Goal: Information Seeking & Learning: Learn about a topic

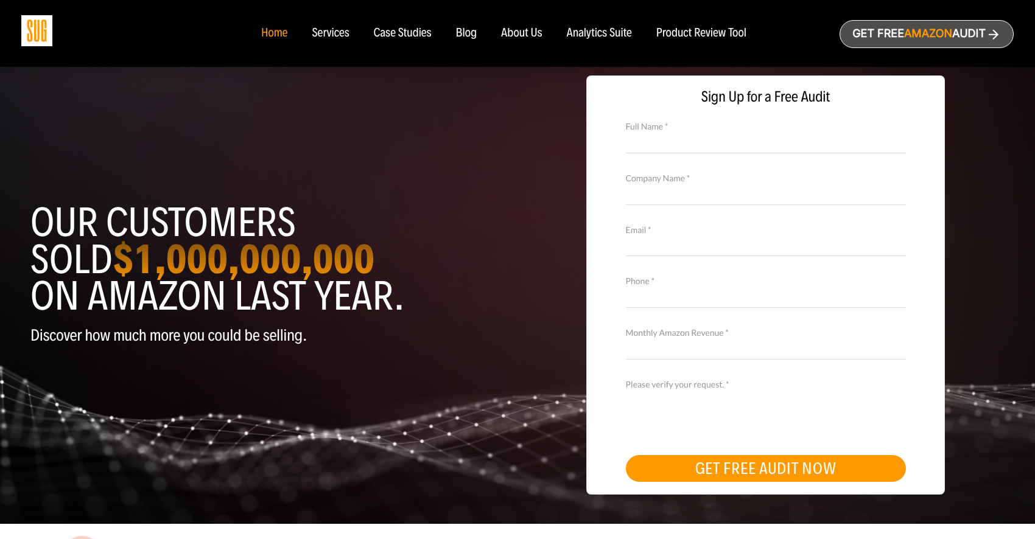
click at [326, 35] on div "Services" at bounding box center [330, 33] width 37 height 13
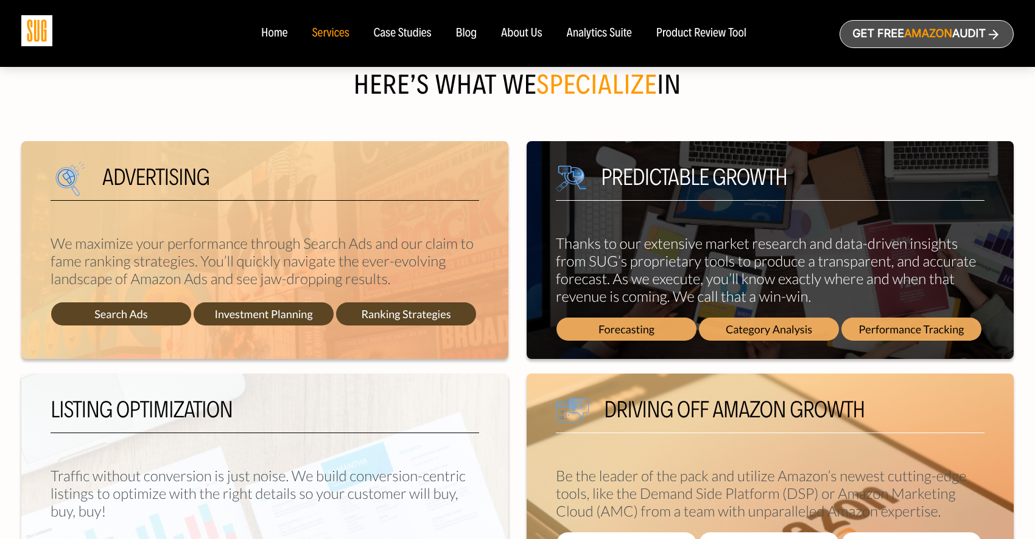
scroll to position [449, 0]
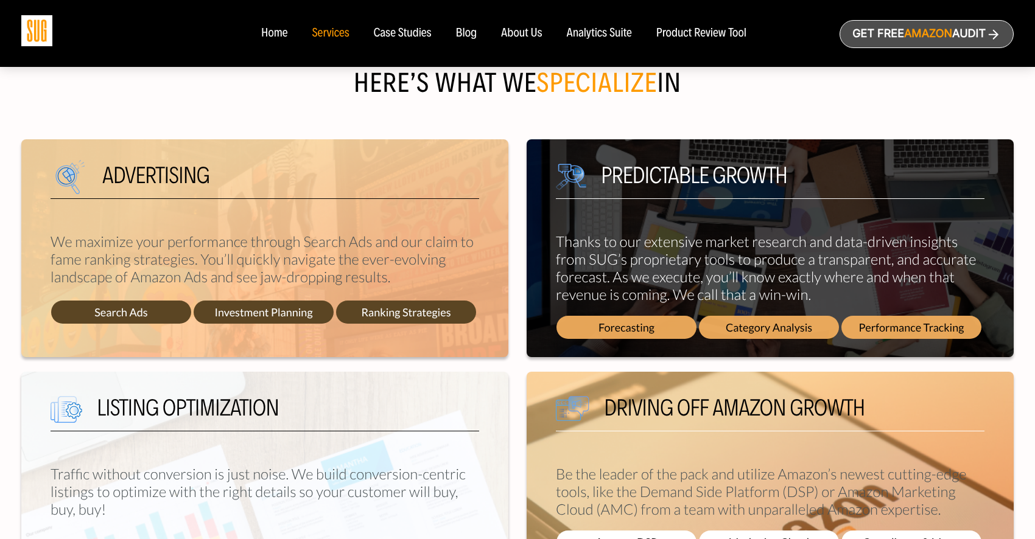
click at [128, 308] on span "Search Ads" at bounding box center [121, 312] width 140 height 23
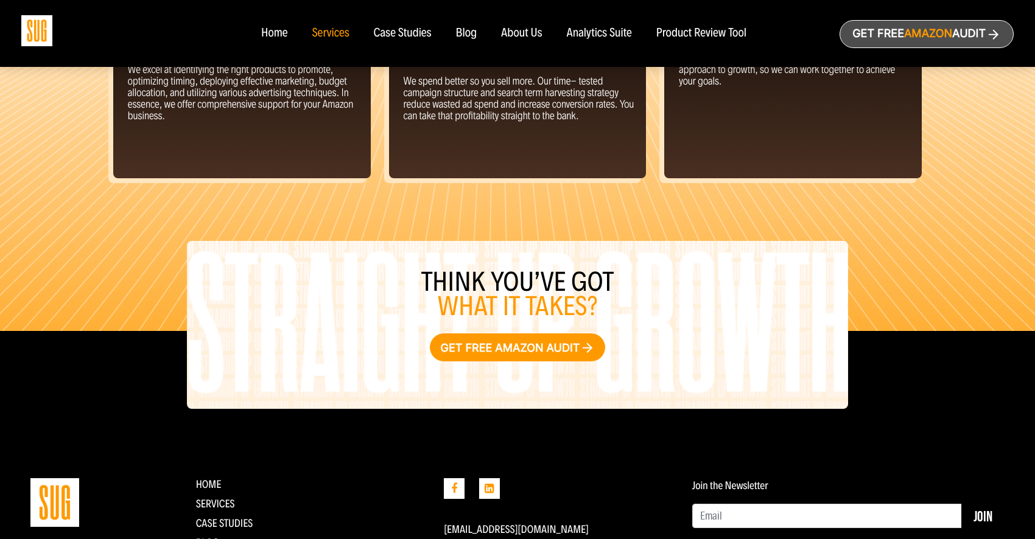
scroll to position [1403, 0]
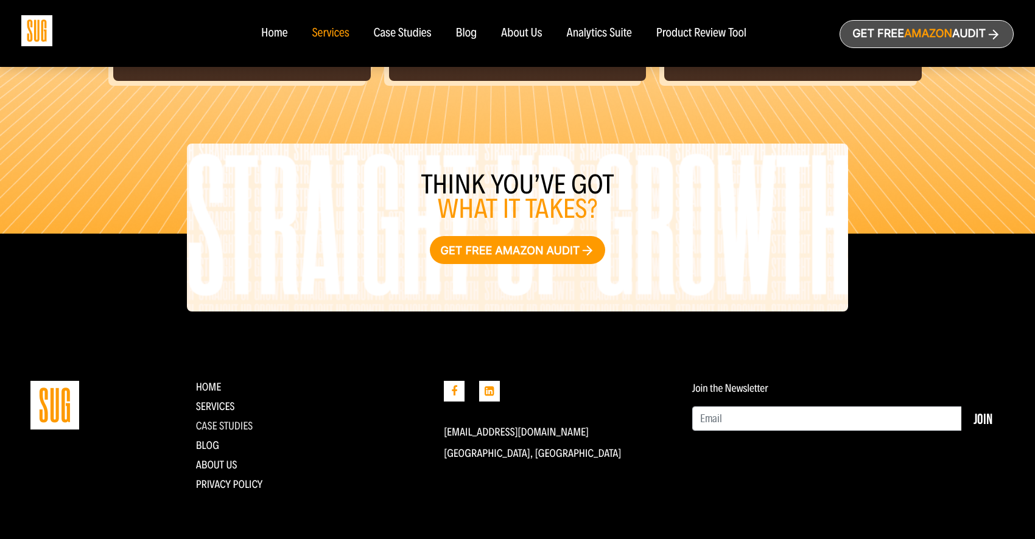
click at [240, 425] on link "CASE STUDIES" at bounding box center [224, 425] width 57 height 13
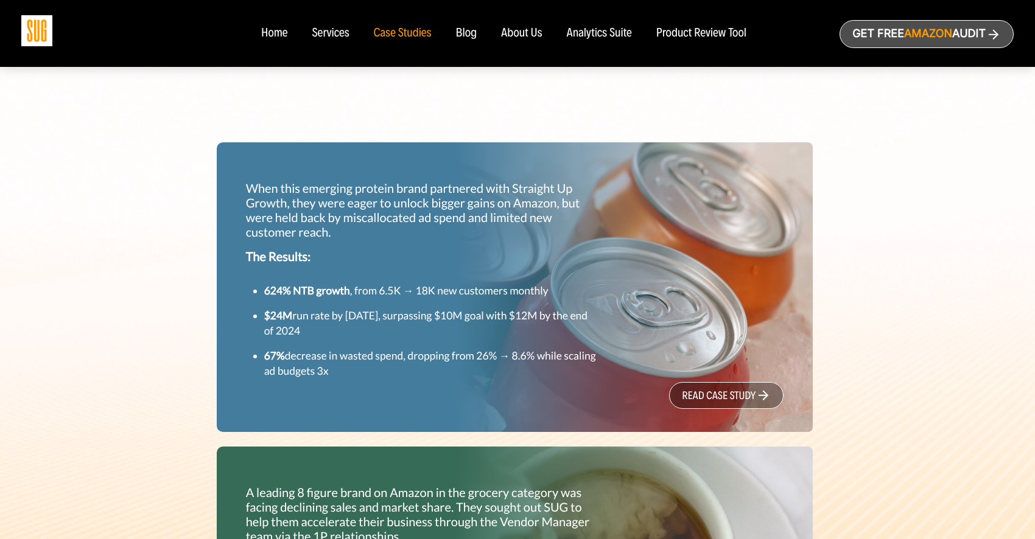
scroll to position [345, 0]
